Goal: Information Seeking & Learning: Check status

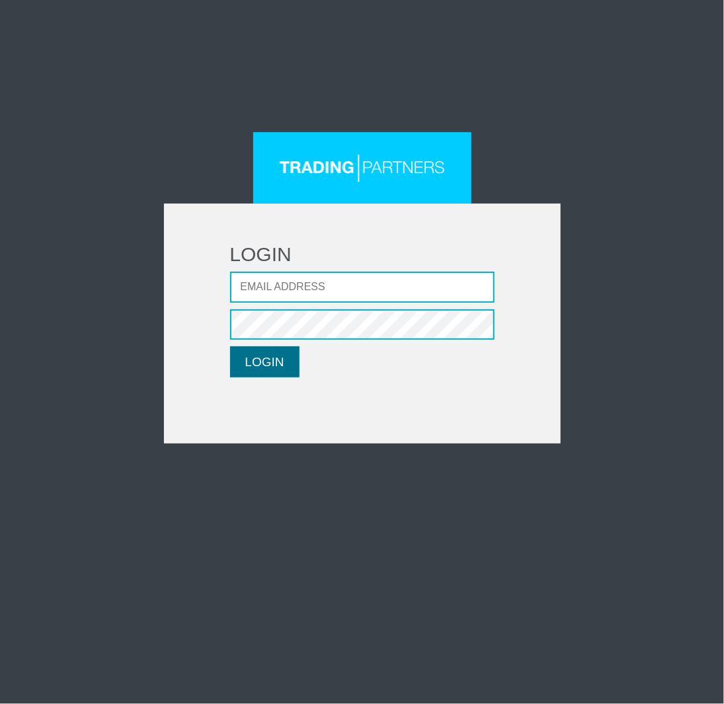
type input "AThoma@fxcess.com"
click at [262, 364] on button "LOGIN" at bounding box center [264, 361] width 69 height 31
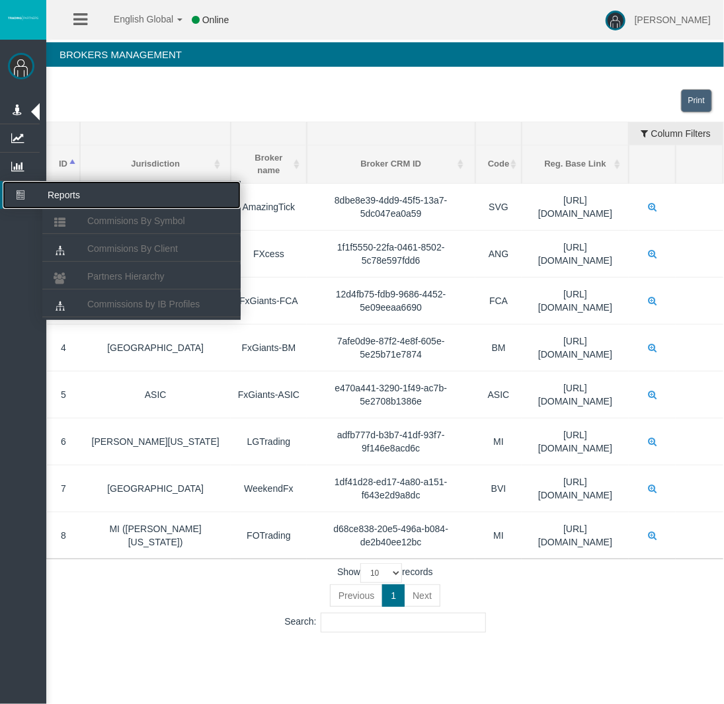
click at [8, 194] on icon at bounding box center [20, 195] width 35 height 28
click at [155, 273] on span "Partners Hierarchy" at bounding box center [125, 276] width 77 height 11
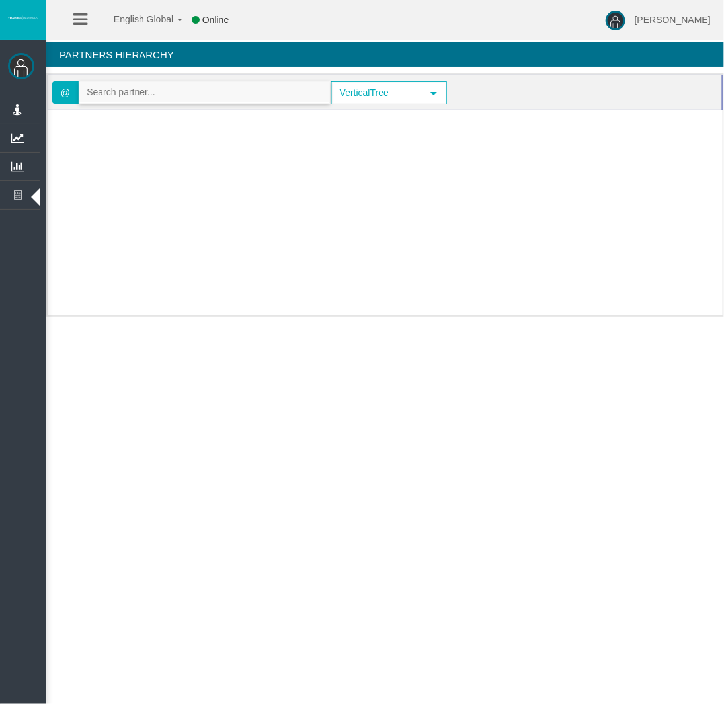
click at [160, 92] on input "text" at bounding box center [204, 92] width 250 height 20
paste input "IBm5l0w"
drag, startPoint x: 113, startPoint y: 91, endPoint x: 81, endPoint y: 89, distance: 32.4
click at [77, 91] on span "@ IBm5l0w" at bounding box center [191, 92] width 278 height 22
paste input "f1m2a"
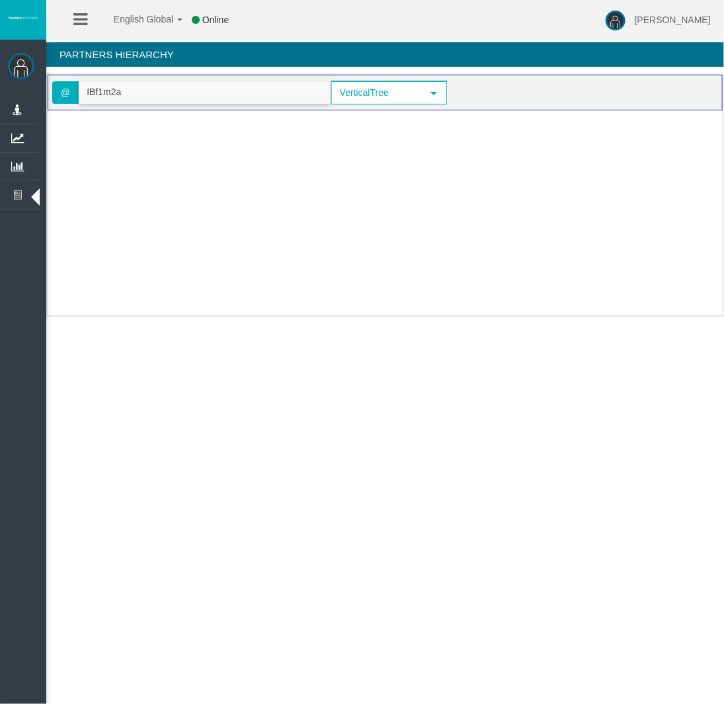
drag, startPoint x: 167, startPoint y: 93, endPoint x: 151, endPoint y: 93, distance: 15.2
click at [167, 93] on input "IBf1m2a" at bounding box center [204, 92] width 250 height 20
drag, startPoint x: 151, startPoint y: 93, endPoint x: 36, endPoint y: 81, distance: 115.7
click at [36, 81] on div "[PERSON_NAME] Administration Manage Symbols Manage Platforms @" at bounding box center [373, 162] width 701 height 324
paste input "qotc5"
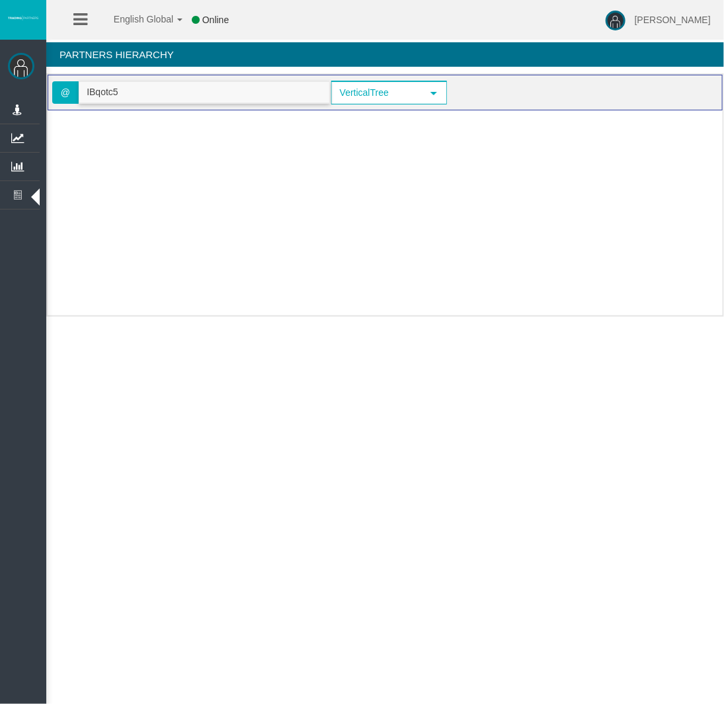
type input "IBqotc5"
